Goal: Task Accomplishment & Management: Use online tool/utility

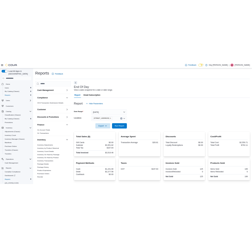
scroll to position [214, 0]
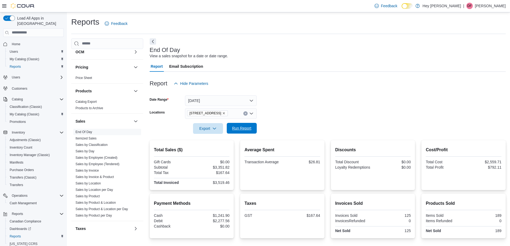
click at [235, 131] on span "Run Report" at bounding box center [242, 128] width 24 height 11
click at [237, 128] on span "Run Report" at bounding box center [241, 127] width 19 height 5
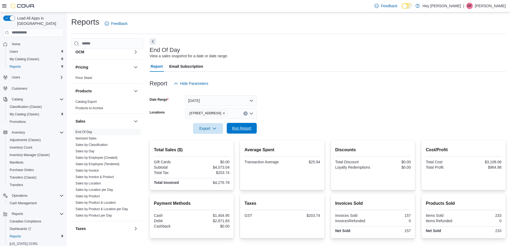
click at [237, 128] on span "Run Report" at bounding box center [241, 127] width 19 height 5
click at [240, 127] on span "Run Report" at bounding box center [241, 127] width 19 height 5
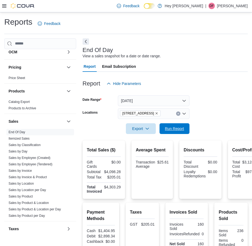
drag, startPoint x: 169, startPoint y: 130, endPoint x: 5, endPoint y: 128, distance: 163.8
click at [169, 130] on span "Run Report" at bounding box center [174, 128] width 19 height 5
click at [139, 130] on span "Export" at bounding box center [141, 128] width 24 height 11
click at [144, 150] on span "Export to Pdf" at bounding box center [142, 150] width 24 height 4
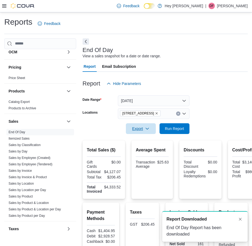
scroll to position [0, 0]
